Goal: Navigation & Orientation: Find specific page/section

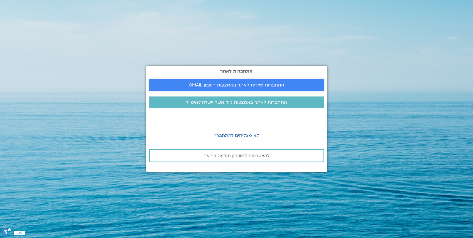
click at [234, 85] on span "התחברות מיידית לאתר באמצעות חשבון GMAIL" at bounding box center [236, 85] width 95 height 5
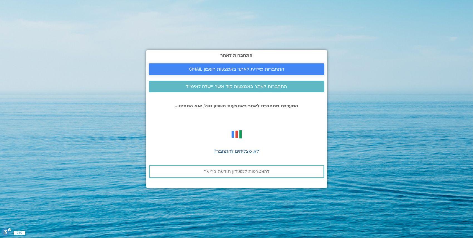
click at [238, 70] on span "התחברות מיידית לאתר באמצעות חשבון GMAIL" at bounding box center [236, 69] width 95 height 5
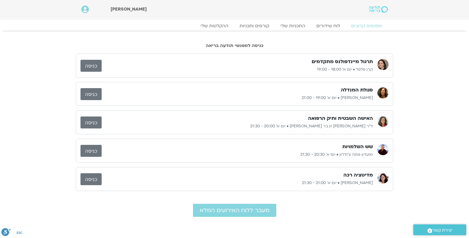
click at [88, 94] on link "כניסה" at bounding box center [90, 94] width 21 height 12
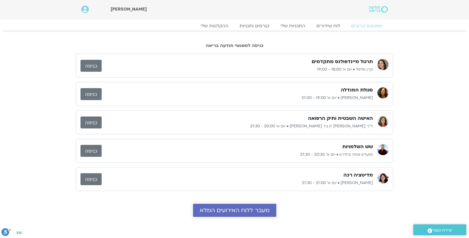
click at [234, 213] on span "מעבר ללוח האירועים המלא" at bounding box center [235, 210] width 70 height 6
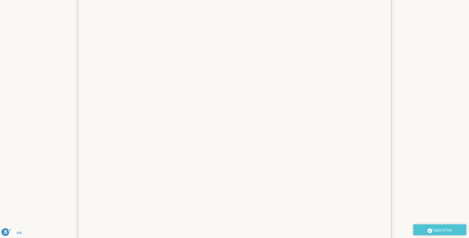
scroll to position [552, 0]
